Goal: Information Seeking & Learning: Learn about a topic

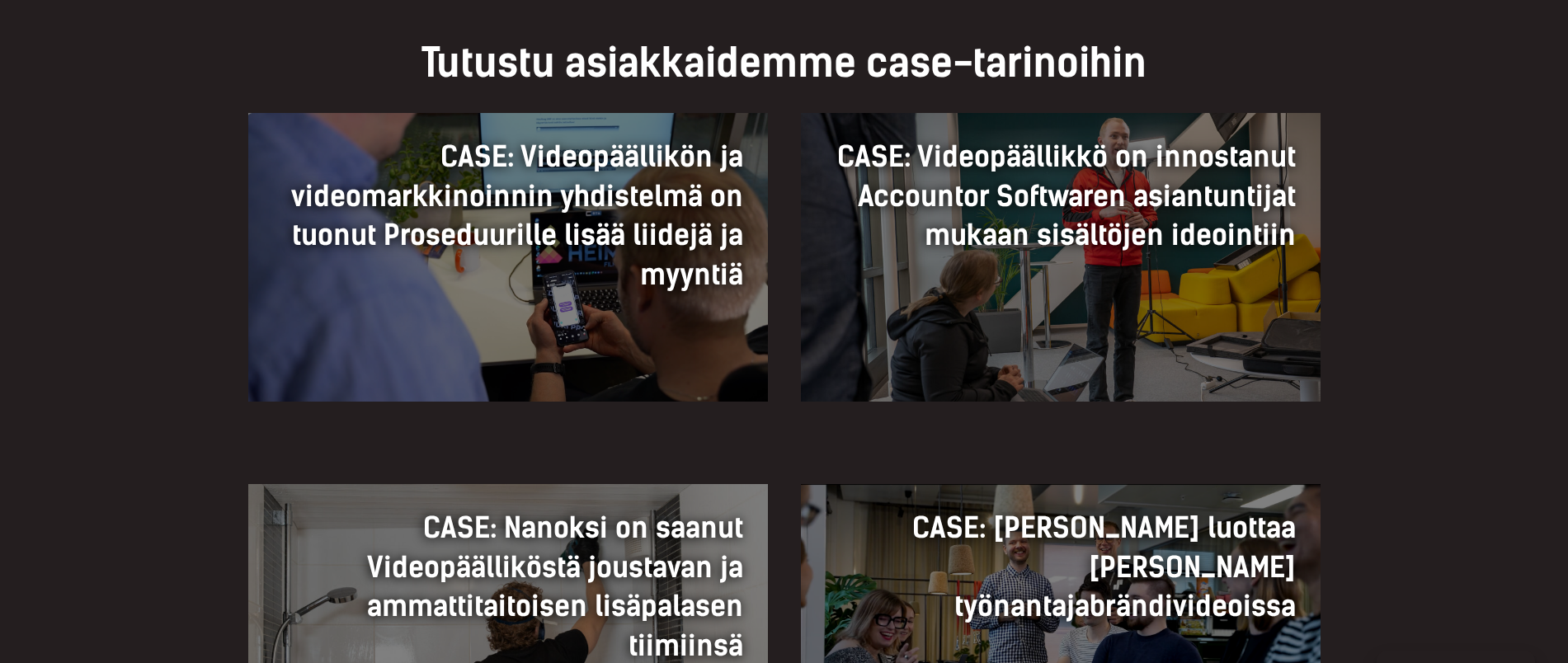
scroll to position [1133, 0]
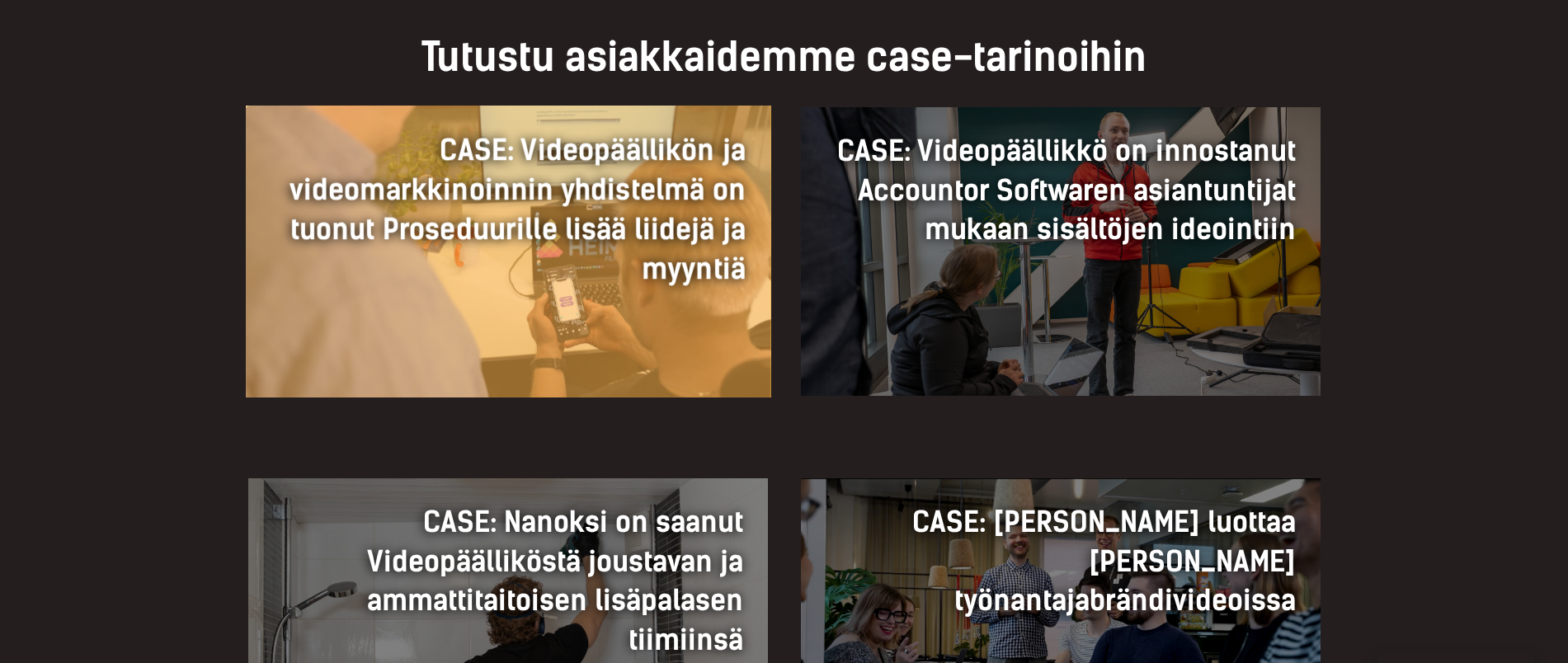
click at [647, 278] on h3 "CASE: Videopäällikön ja videomarkkinoinnin yhdistelmä on tuonut Proseduurille l…" at bounding box center [507, 210] width 475 height 159
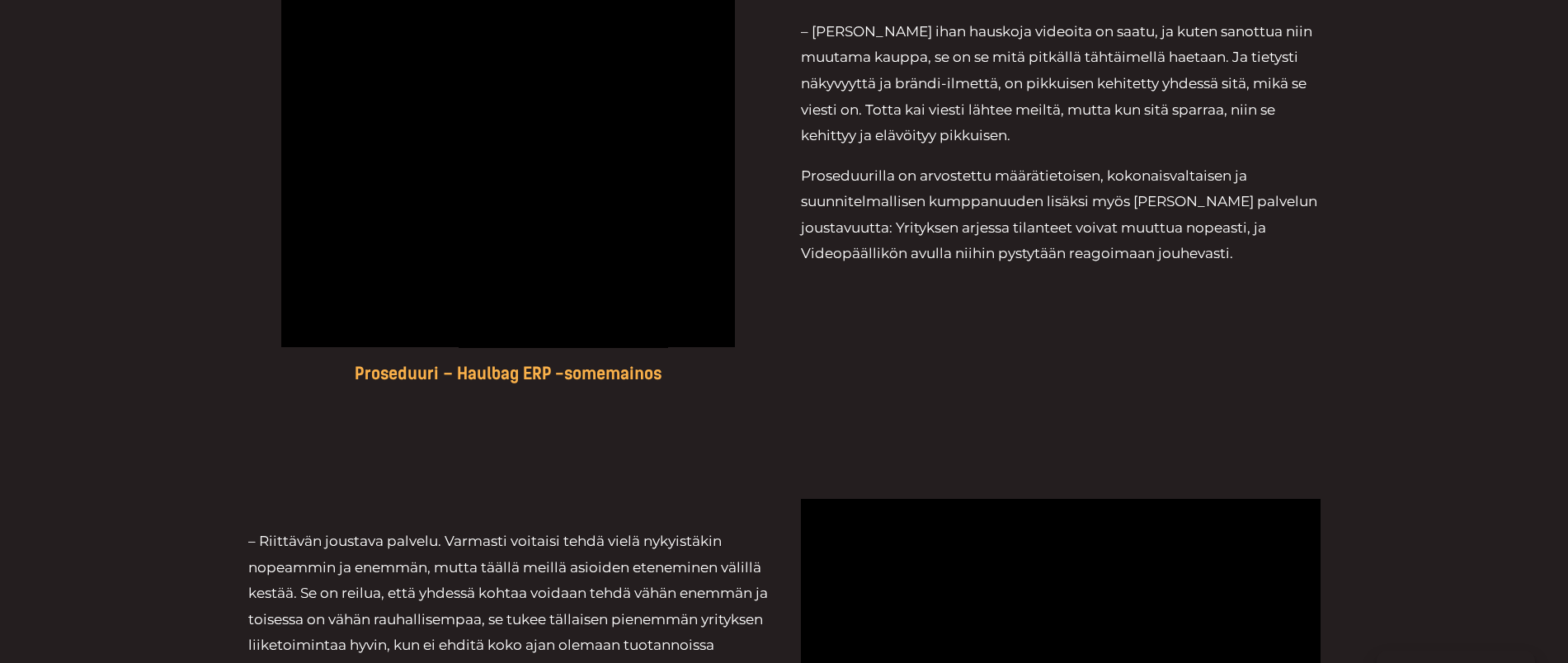
scroll to position [2782, 0]
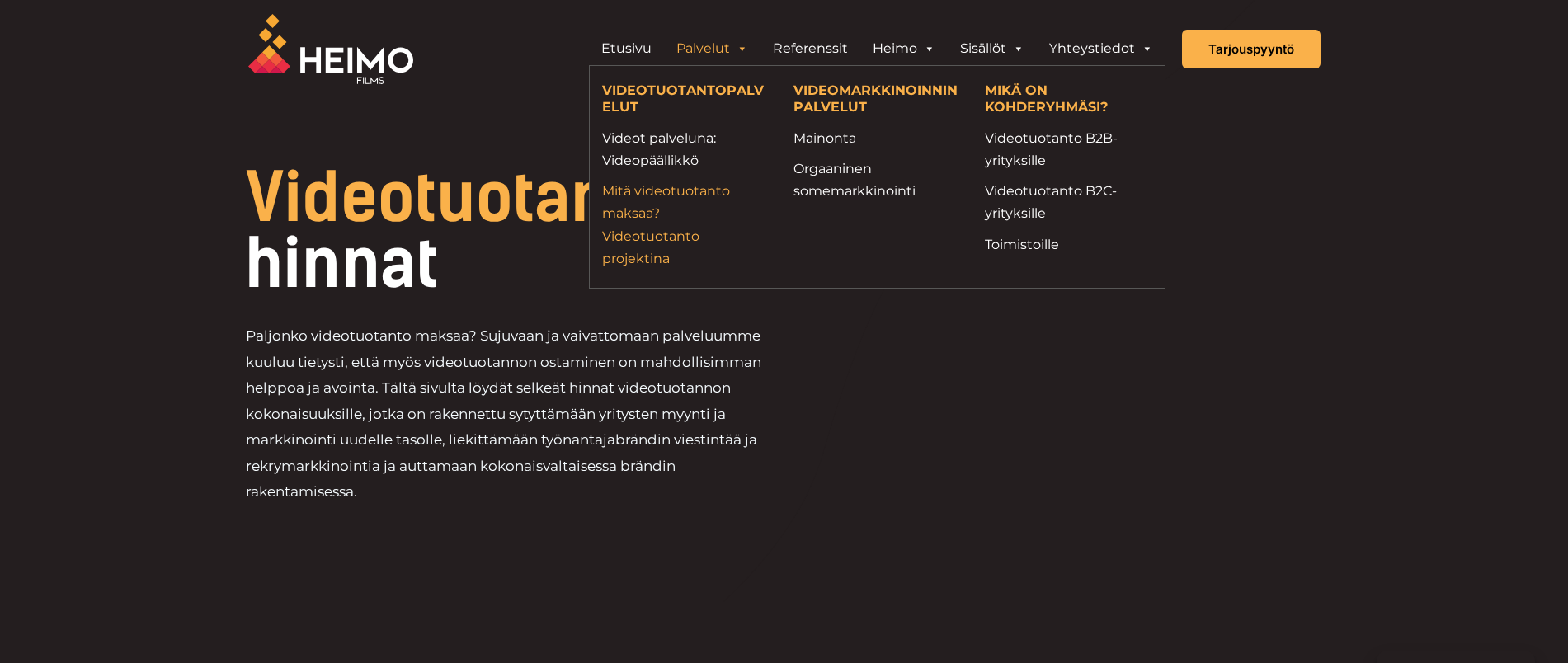
click at [646, 211] on link "Mitä videotuotanto maksaa? Videotuotanto projektina" at bounding box center [685, 224] width 166 height 89
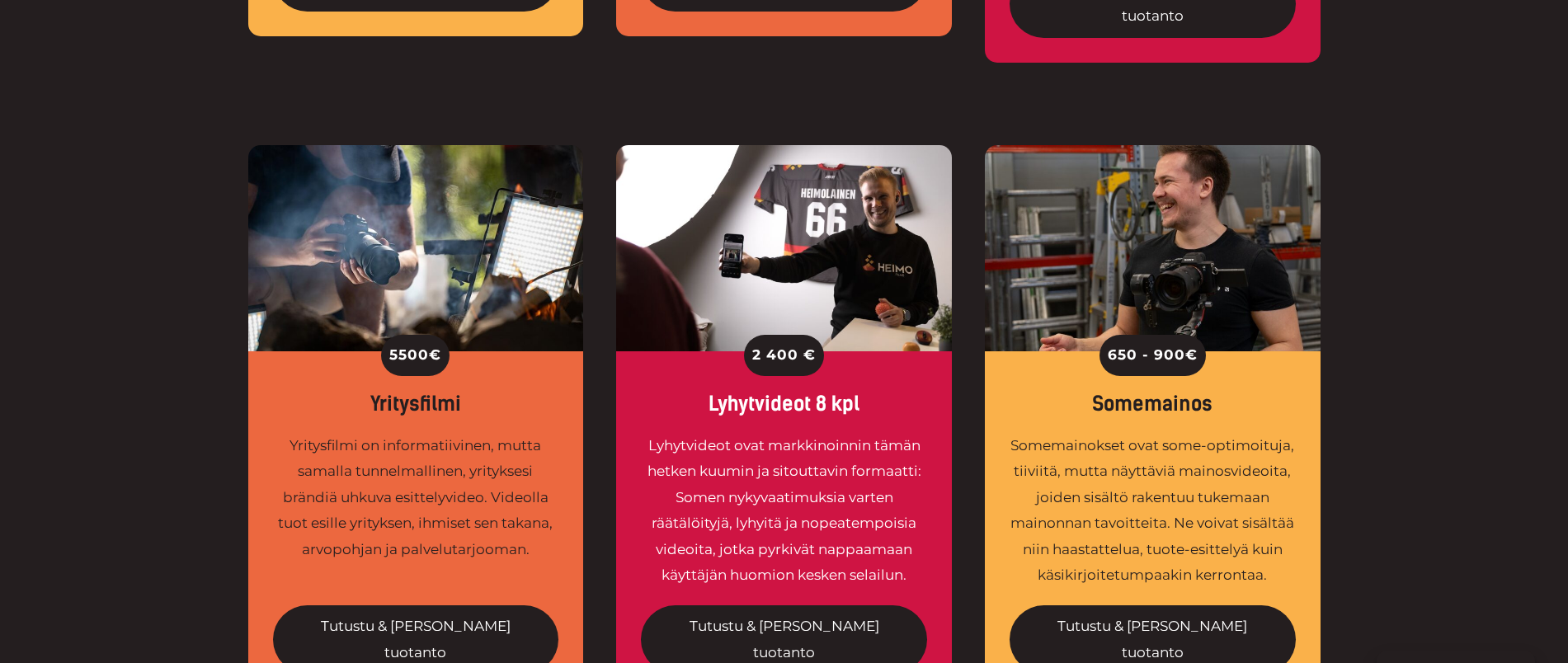
scroll to position [1237, 0]
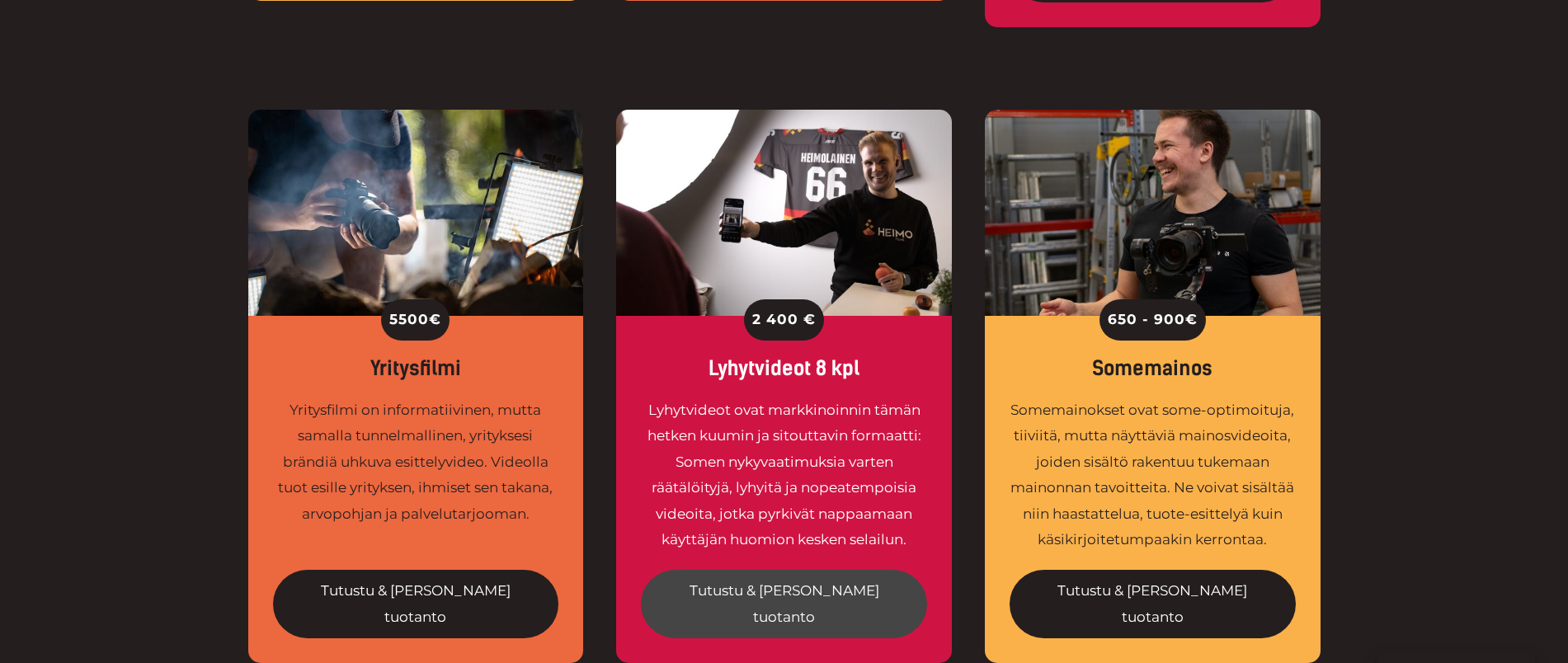
click at [813, 570] on link "Tutustu & [PERSON_NAME] tuotanto" at bounding box center [784, 604] width 286 height 68
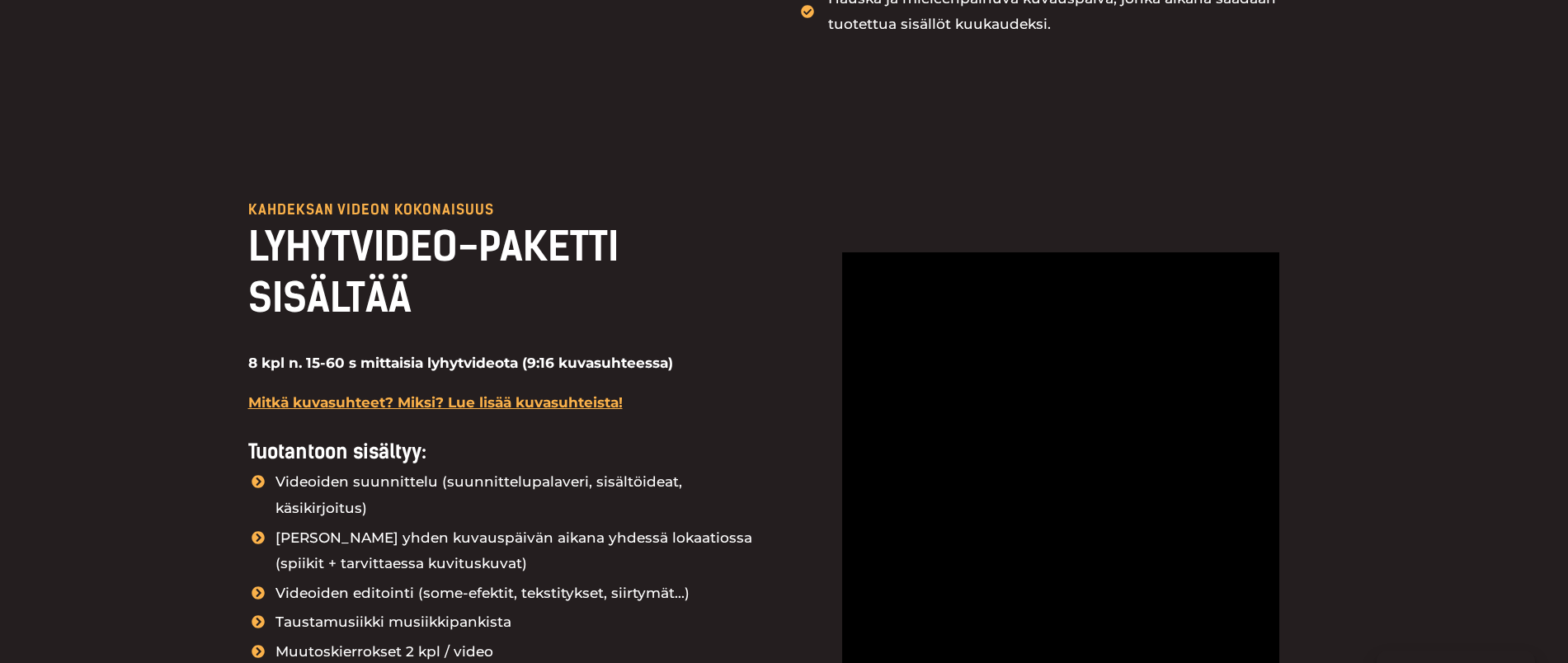
scroll to position [1855, 0]
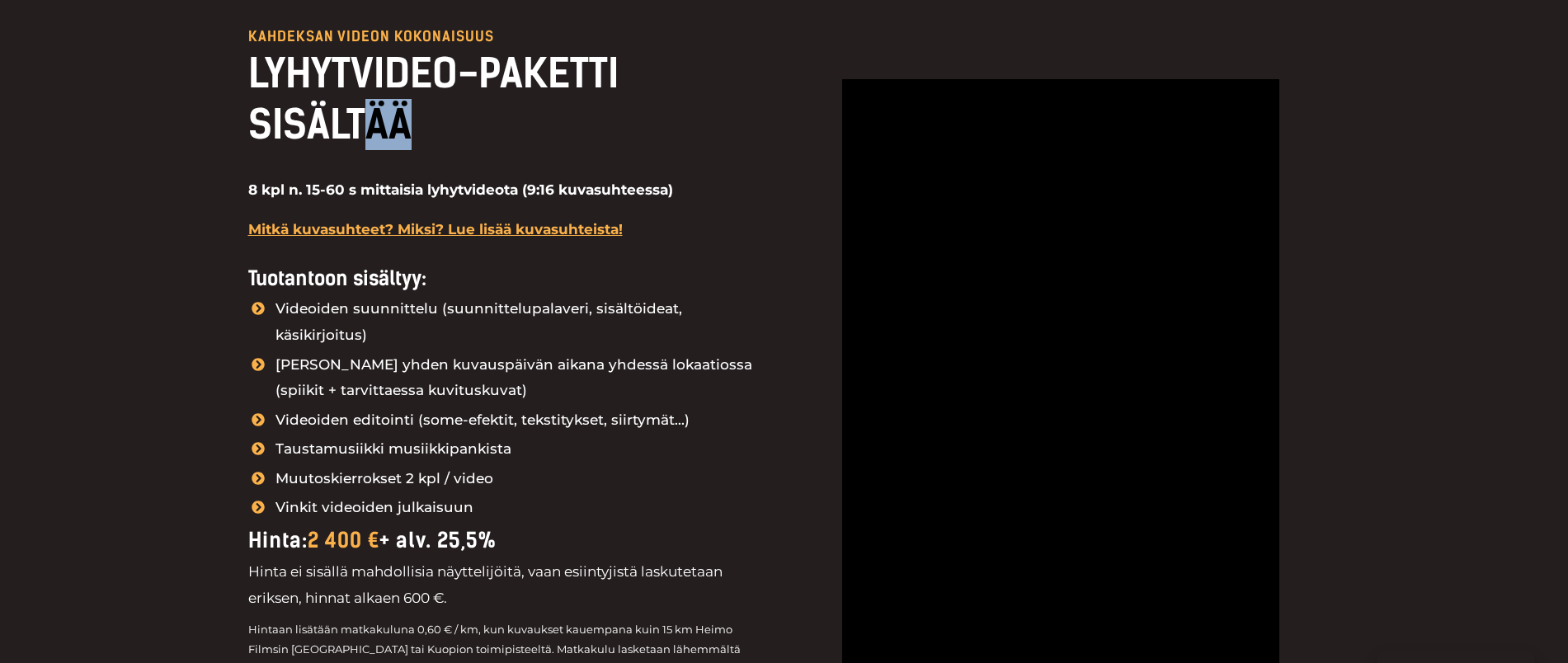
drag, startPoint x: 231, startPoint y: 193, endPoint x: 356, endPoint y: 172, distance: 126.8
click at [362, 172] on div "kahdeksan videon kokonaisuus LYHYTVIDEO-PAKETTI SISÄLTÄÄ 8 kpl n. 15-60 s mitta…" at bounding box center [784, 486] width 1568 height 1078
click at [386, 407] on span "Videoiden editointi (some-efektit, tekstitykset, siirtymät...)" at bounding box center [480, 420] width 419 height 26
drag, startPoint x: 309, startPoint y: 175, endPoint x: 329, endPoint y: 183, distance: 21.5
click at [344, 182] on div "kahdeksan videon kokonaisuus LYHYTVIDEO-PAKETTI SISÄLTÄÄ 8 kpl n. 15-60 s mitta…" at bounding box center [508, 486] width 520 height 913
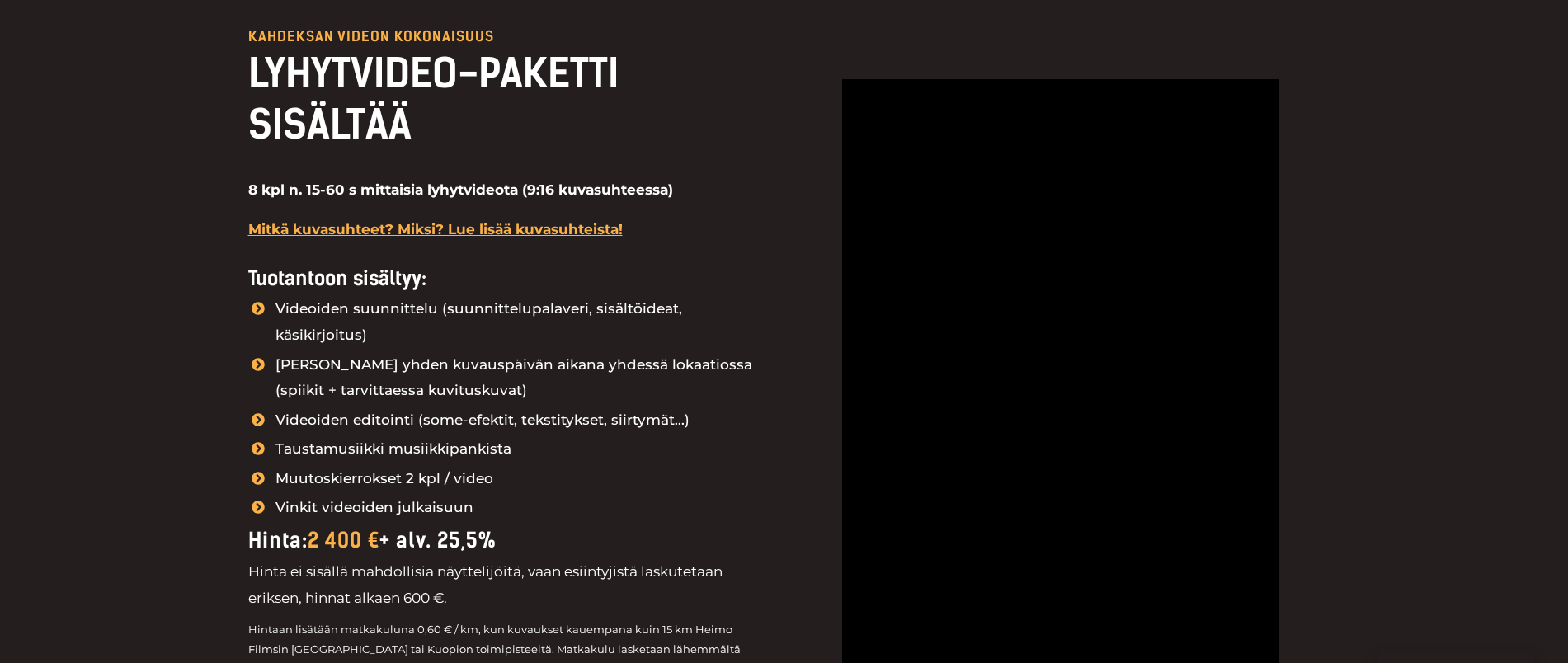
click at [351, 189] on strong "8 kpl n. 15-60 s mittaisia lyhytvideota (9:16 kuvasuhteessa)" at bounding box center [460, 189] width 425 height 16
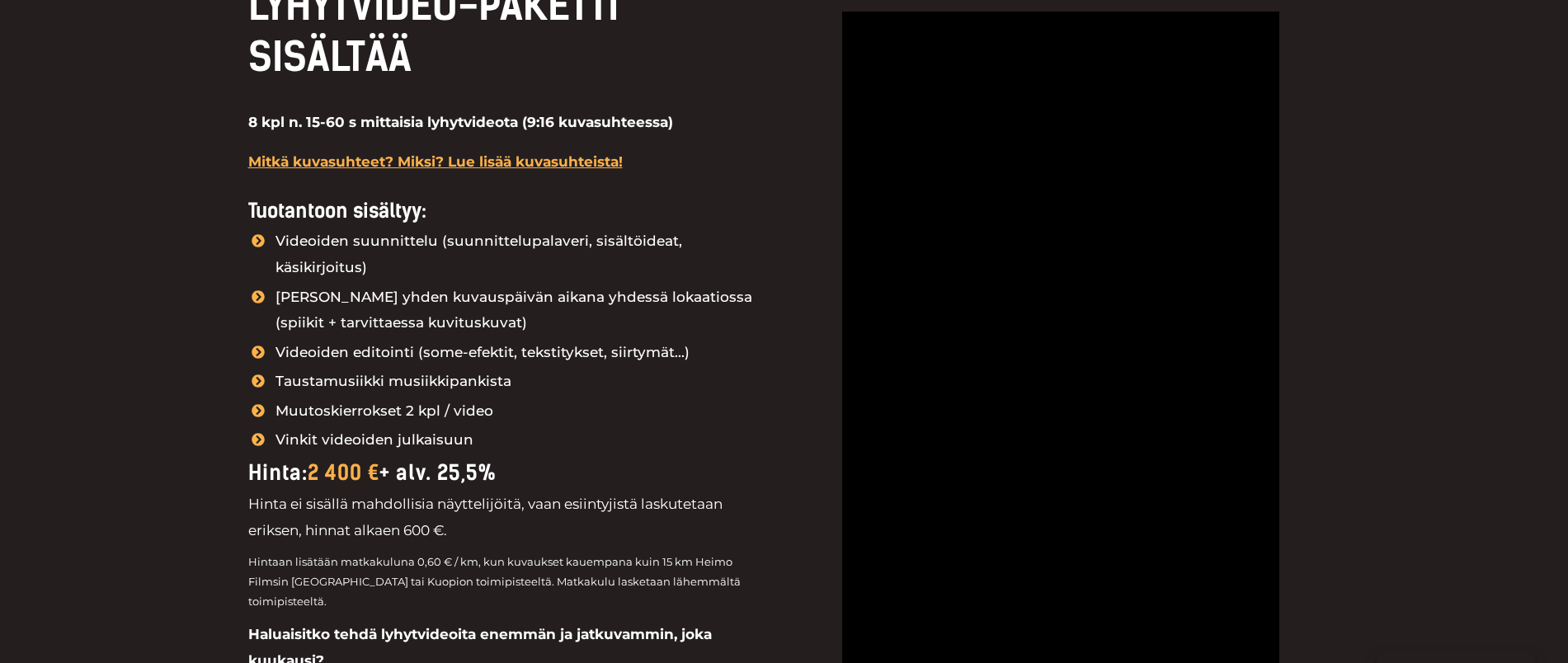
scroll to position [1958, 0]
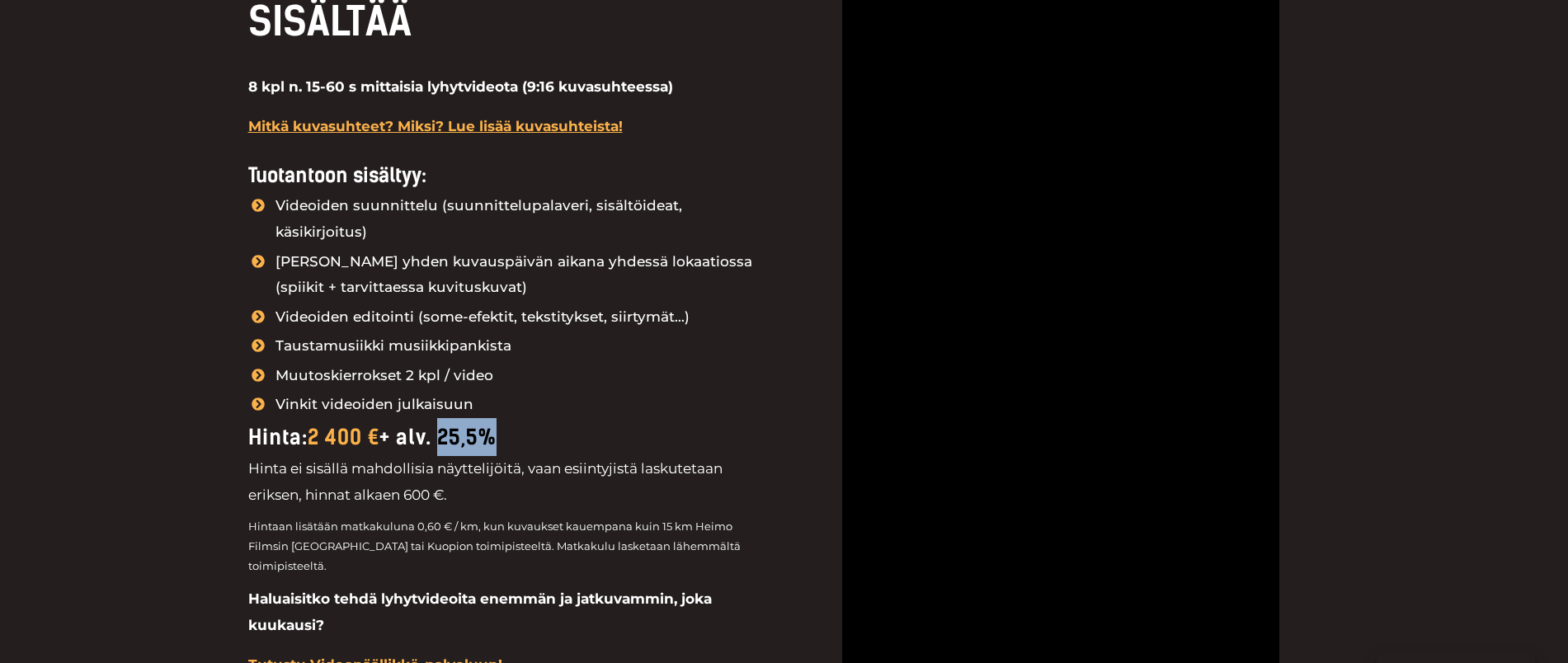
drag, startPoint x: 544, startPoint y: 419, endPoint x: 278, endPoint y: 418, distance: 266.0
click at [281, 418] on div "Hinta: 2 400 € + alv. 25,5%" at bounding box center [508, 437] width 520 height 38
click at [668, 418] on div "Hinta: 2 400 € + alv. 25,5%" at bounding box center [508, 437] width 520 height 38
